Goal: Transaction & Acquisition: Subscribe to service/newsletter

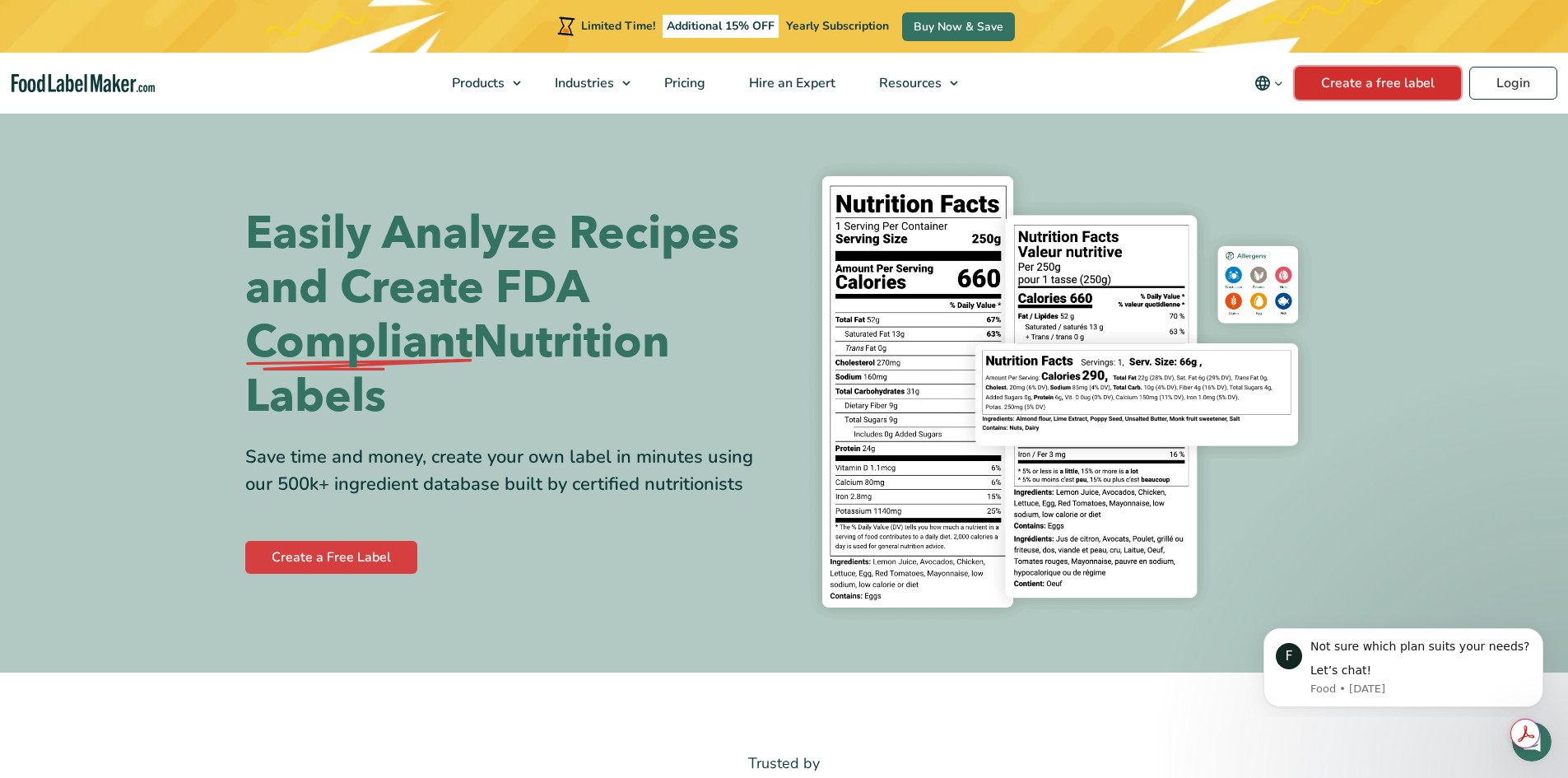
click at [1402, 87] on link "Create a free label" at bounding box center [1378, 82] width 166 height 33
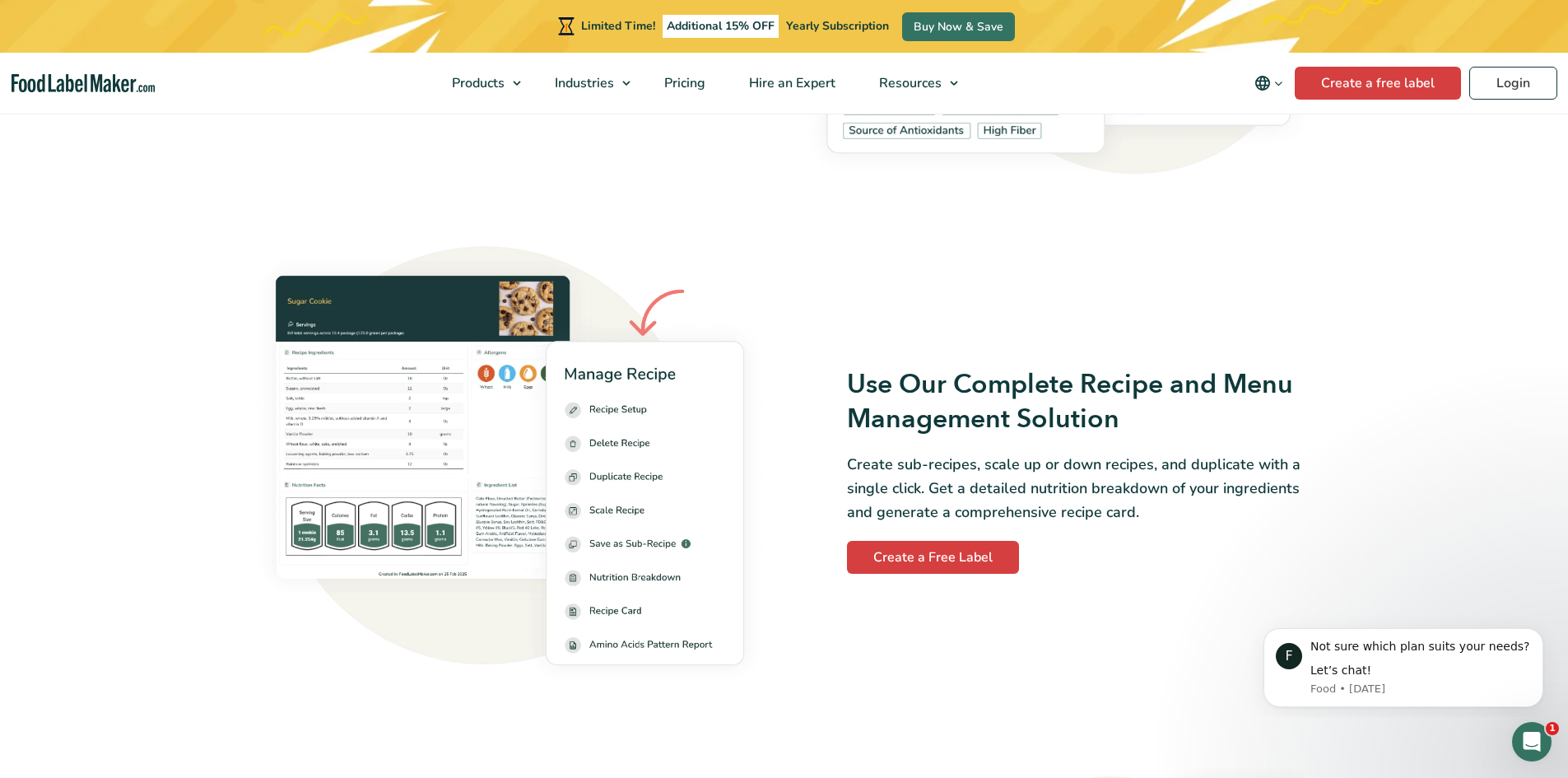
scroll to position [2140, 0]
